Goal: Task Accomplishment & Management: Complete application form

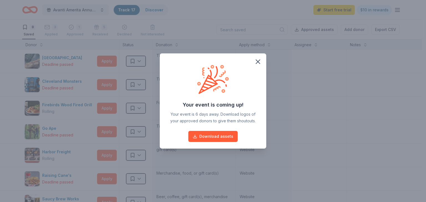
drag, startPoint x: 220, startPoint y: 135, endPoint x: 258, endPoint y: 107, distance: 47.3
click at [258, 107] on div "Your event is coming up! Your event is 6 days away. Download logos of your appr…" at bounding box center [212, 101] width 93 height 82
click at [263, 56] on span at bounding box center [258, 62] width 12 height 12
click at [257, 63] on icon "button" at bounding box center [258, 62] width 8 height 8
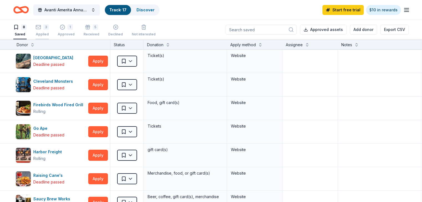
click at [46, 30] on div "3 Applied" at bounding box center [42, 30] width 13 height 12
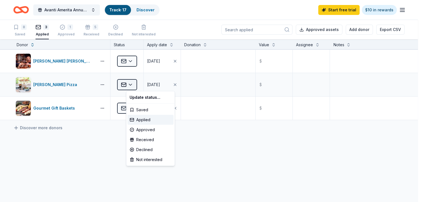
click at [142, 86] on html "Avanti Amerita Annual Fundraiser Track · 17 Discover Start free trial $10 in re…" at bounding box center [211, 101] width 422 height 202
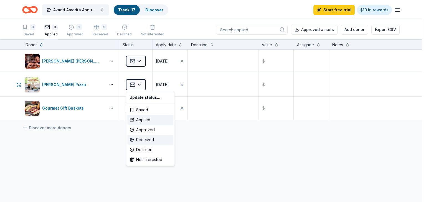
click at [146, 139] on div "Received" at bounding box center [150, 140] width 46 height 10
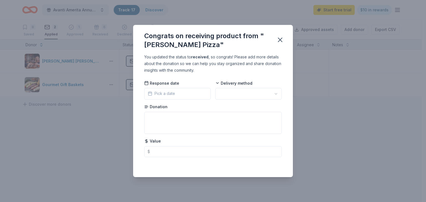
click at [176, 92] on button "Pick a date" at bounding box center [177, 94] width 67 height 12
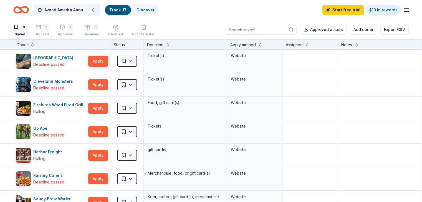
click at [49, 28] on div "2" at bounding box center [42, 27] width 13 height 6
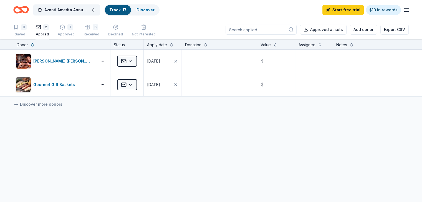
click at [75, 27] on div "1" at bounding box center [66, 27] width 17 height 6
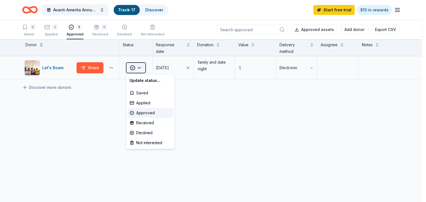
click at [141, 71] on html "Avanti Amerita Annual Fundraiser Track · 17 Discover Start free trial $10 in re…" at bounding box center [213, 101] width 426 height 202
click at [146, 125] on div "Received" at bounding box center [150, 123] width 46 height 10
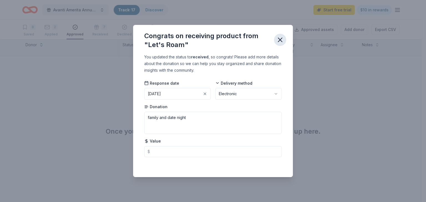
click at [281, 40] on icon "button" at bounding box center [280, 40] width 4 height 4
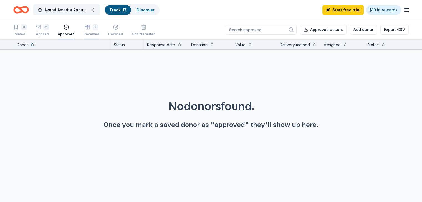
click at [99, 30] on div "7 Received" at bounding box center [91, 30] width 16 height 12
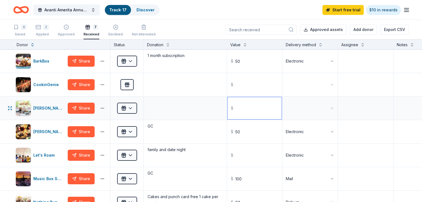
click at [266, 109] on input "text" at bounding box center [254, 108] width 54 height 22
type input "25.00"
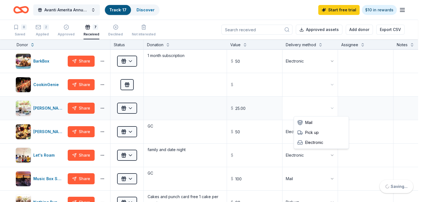
click at [326, 112] on html "Avanti Amerita Annual Fundraiser Track · 17 Discover Start free trial $10 in re…" at bounding box center [211, 101] width 422 height 202
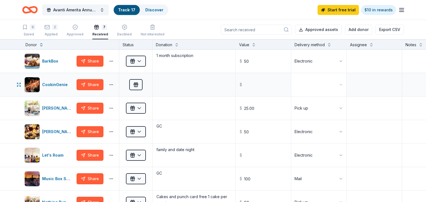
click at [318, 87] on html "Avanti Amerita Annual Fundraiser Track · 17 Discover Start free trial $10 in re…" at bounding box center [213, 101] width 426 height 202
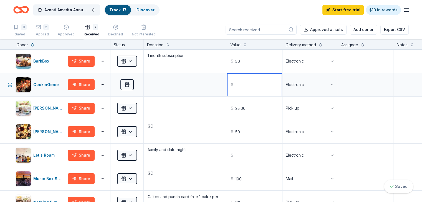
click at [252, 90] on input "text" at bounding box center [254, 85] width 54 height 22
type input "200.00"
click at [187, 96] on div at bounding box center [185, 84] width 83 height 23
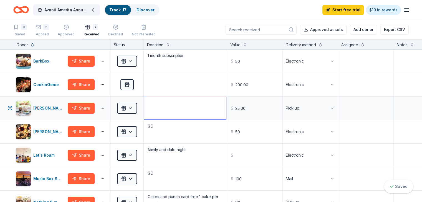
drag, startPoint x: 178, startPoint y: 107, endPoint x: 183, endPoint y: 103, distance: 6.5
click at [183, 103] on textarea at bounding box center [185, 108] width 82 height 22
type textarea "GC"
click at [49, 31] on div "2 Applied" at bounding box center [42, 30] width 13 height 12
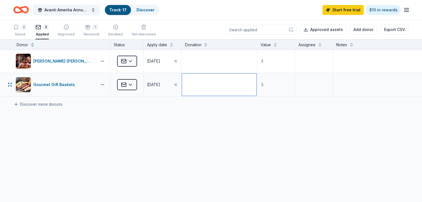
click at [209, 82] on textarea at bounding box center [219, 85] width 74 height 22
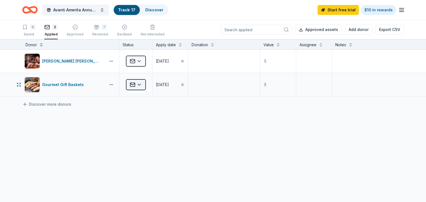
click at [130, 86] on html "Avanti Amerita Annual Fundraiser Track · 17 Discover Start free trial $10 in re…" at bounding box center [213, 101] width 426 height 202
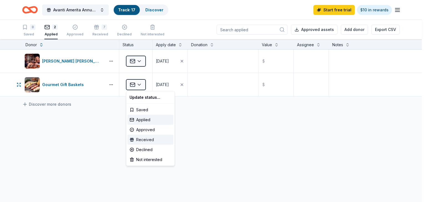
click at [141, 139] on div "Received" at bounding box center [150, 140] width 46 height 10
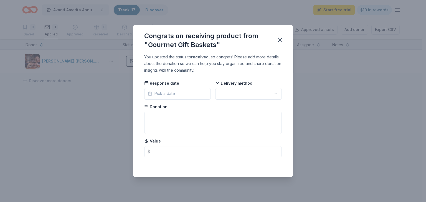
click at [227, 93] on html "Avanti Amerita Annual Fundraiser Track · 17 Discover Start free trial $10 in re…" at bounding box center [213, 101] width 426 height 202
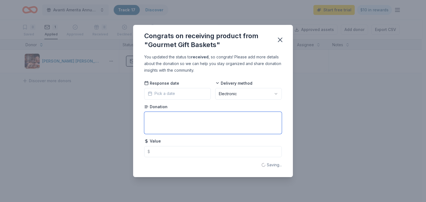
click at [228, 130] on textarea at bounding box center [213, 123] width 138 height 22
type textarea "GC"
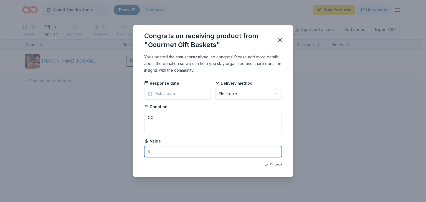
click at [191, 150] on input "text" at bounding box center [213, 151] width 138 height 11
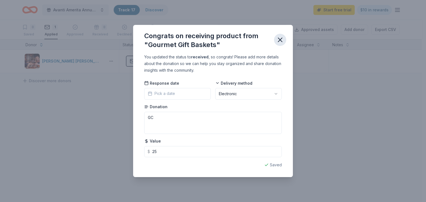
type input "25.00"
click at [282, 39] on icon "button" at bounding box center [280, 40] width 8 height 8
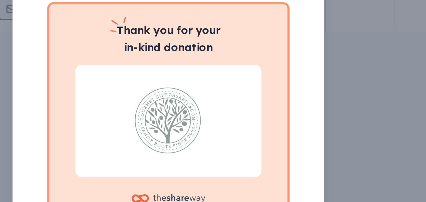
click at [250, 121] on div at bounding box center [212, 119] width 95 height 58
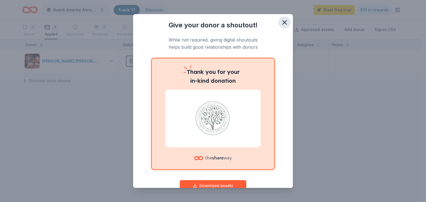
click at [281, 26] on icon "button" at bounding box center [285, 23] width 8 height 8
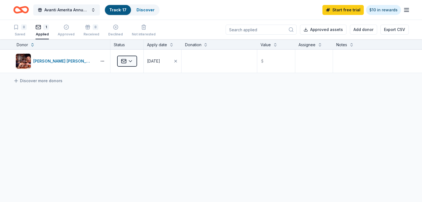
click at [371, 105] on div "Cooper's Hawk Winery and Restaurants Applied 08/20/2025 $ Discover more donors" at bounding box center [211, 114] width 422 height 128
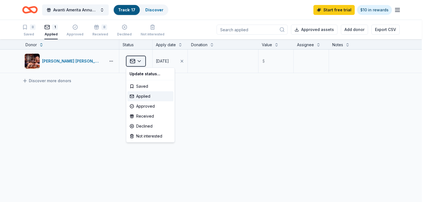
click at [143, 63] on html "Avanti Amerita Annual Fundraiser Track · 17 Discover Start free trial $10 in re…" at bounding box center [213, 101] width 426 height 202
click at [226, 70] on html "Avanti Amerita Annual Fundraiser Track · 17 Discover Start free trial $10 in re…" at bounding box center [213, 101] width 426 height 202
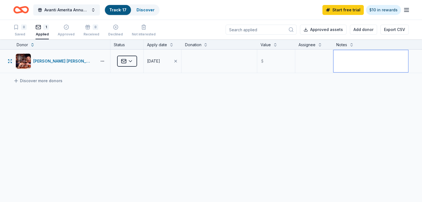
click at [338, 66] on textarea at bounding box center [370, 61] width 75 height 22
type textarea "no response"
click at [168, 127] on div "Cooper's Hawk Winery and Restaurants Applied 08/20/2025 $ no response Discover …" at bounding box center [211, 114] width 422 height 128
click at [140, 67] on div "Applied" at bounding box center [126, 61] width 33 height 23
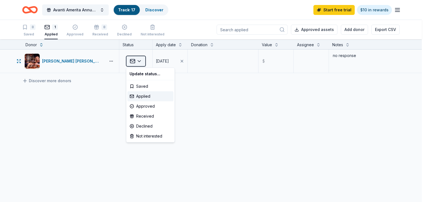
click at [140, 65] on html "Avanti Amerita Annual Fundraiser Track · 17 Discover Start free trial $10 in re…" at bounding box center [213, 101] width 426 height 202
click at [82, 107] on html "Avanti Amerita Annual Fundraiser Track · 17 Discover Start free trial $10 in re…" at bounding box center [213, 101] width 426 height 202
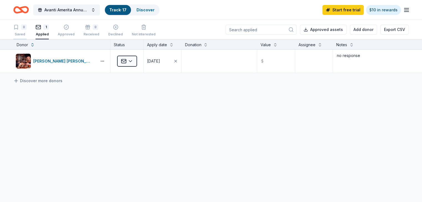
click at [22, 37] on button "8 Saved" at bounding box center [19, 30] width 13 height 17
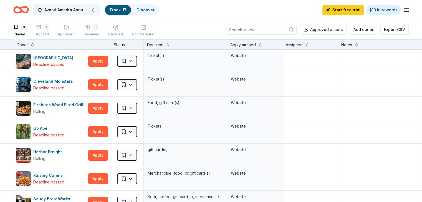
click at [26, 32] on div "Saved" at bounding box center [19, 34] width 13 height 4
click at [153, 11] on link "Discover" at bounding box center [145, 9] width 18 height 5
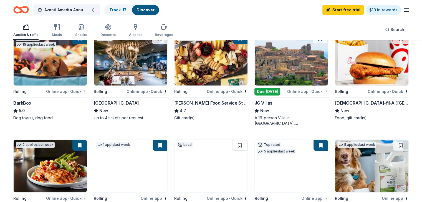
scroll to position [178, 0]
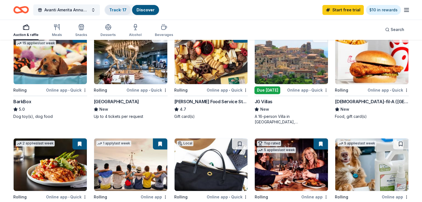
click at [124, 12] on div "Track · 17" at bounding box center [118, 10] width 26 height 10
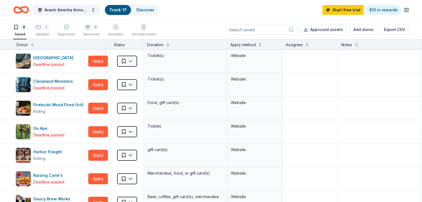
click at [124, 12] on div "Track · 17" at bounding box center [118, 10] width 26 height 10
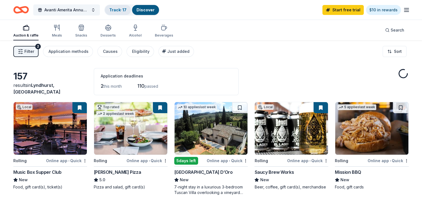
click at [124, 10] on link "Track · 17" at bounding box center [117, 9] width 17 height 5
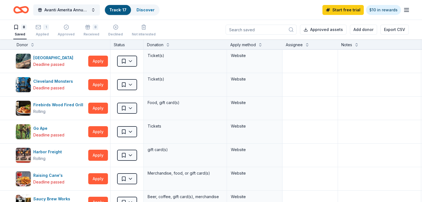
click at [27, 30] on div "8 Saved" at bounding box center [19, 30] width 13 height 12
click at [126, 9] on link "Track · 17" at bounding box center [117, 9] width 17 height 5
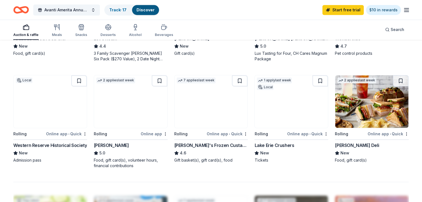
scroll to position [352, 0]
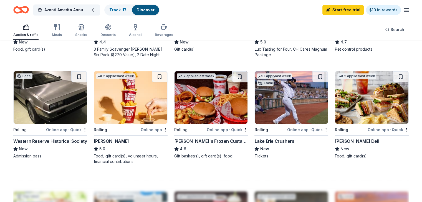
click at [149, 133] on div "Online app" at bounding box center [154, 129] width 27 height 7
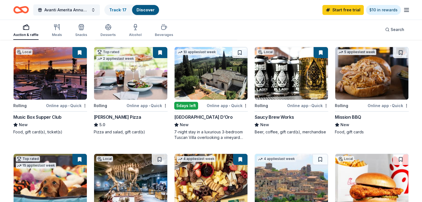
scroll to position [54, 0]
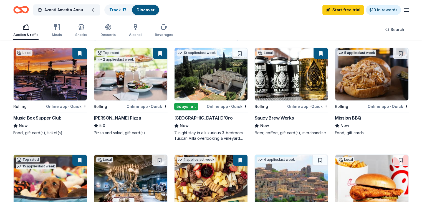
click at [214, 78] on img at bounding box center [210, 74] width 73 height 53
click at [283, 59] on img at bounding box center [291, 74] width 73 height 53
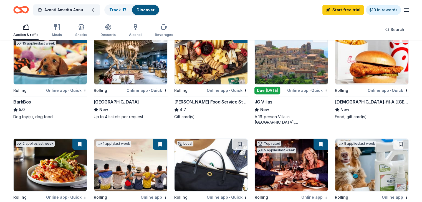
scroll to position [167, 0]
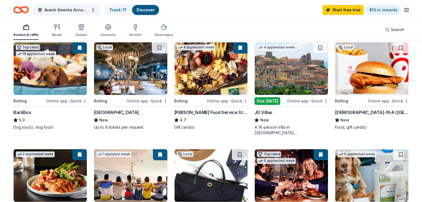
click at [285, 77] on img at bounding box center [291, 68] width 73 height 53
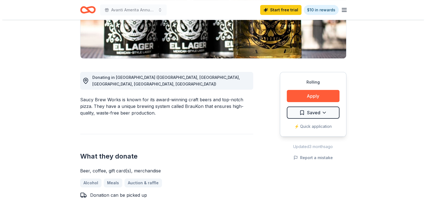
scroll to position [158, 0]
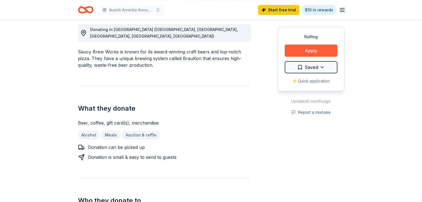
click at [314, 83] on div "⚡️ Quick application" at bounding box center [311, 81] width 53 height 7
click at [314, 79] on div "⚡️ Quick application" at bounding box center [311, 81] width 53 height 7
click at [312, 81] on div "⚡️ Quick application" at bounding box center [311, 81] width 53 height 7
drag, startPoint x: 312, startPoint y: 81, endPoint x: 311, endPoint y: 49, distance: 31.4
click at [311, 49] on button "Apply" at bounding box center [311, 51] width 53 height 12
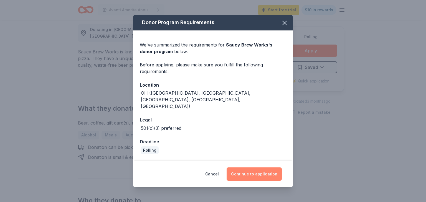
click at [261, 168] on button "Continue to application" at bounding box center [254, 174] width 55 height 13
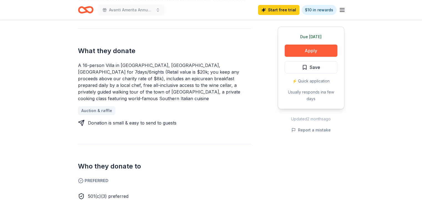
scroll to position [214, 0]
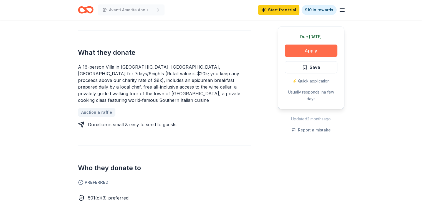
click at [317, 54] on button "Apply" at bounding box center [311, 51] width 53 height 12
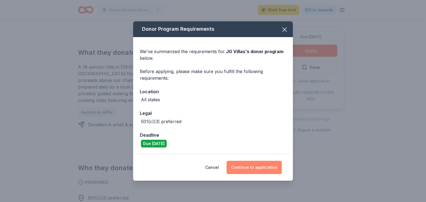
click at [258, 167] on button "Continue to application" at bounding box center [254, 167] width 55 height 13
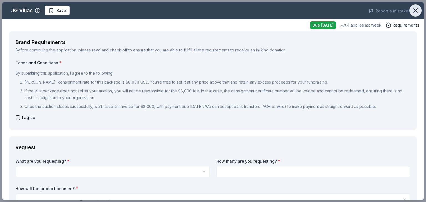
click at [412, 11] on icon "button" at bounding box center [416, 11] width 8 height 8
